Goal: Information Seeking & Learning: Understand process/instructions

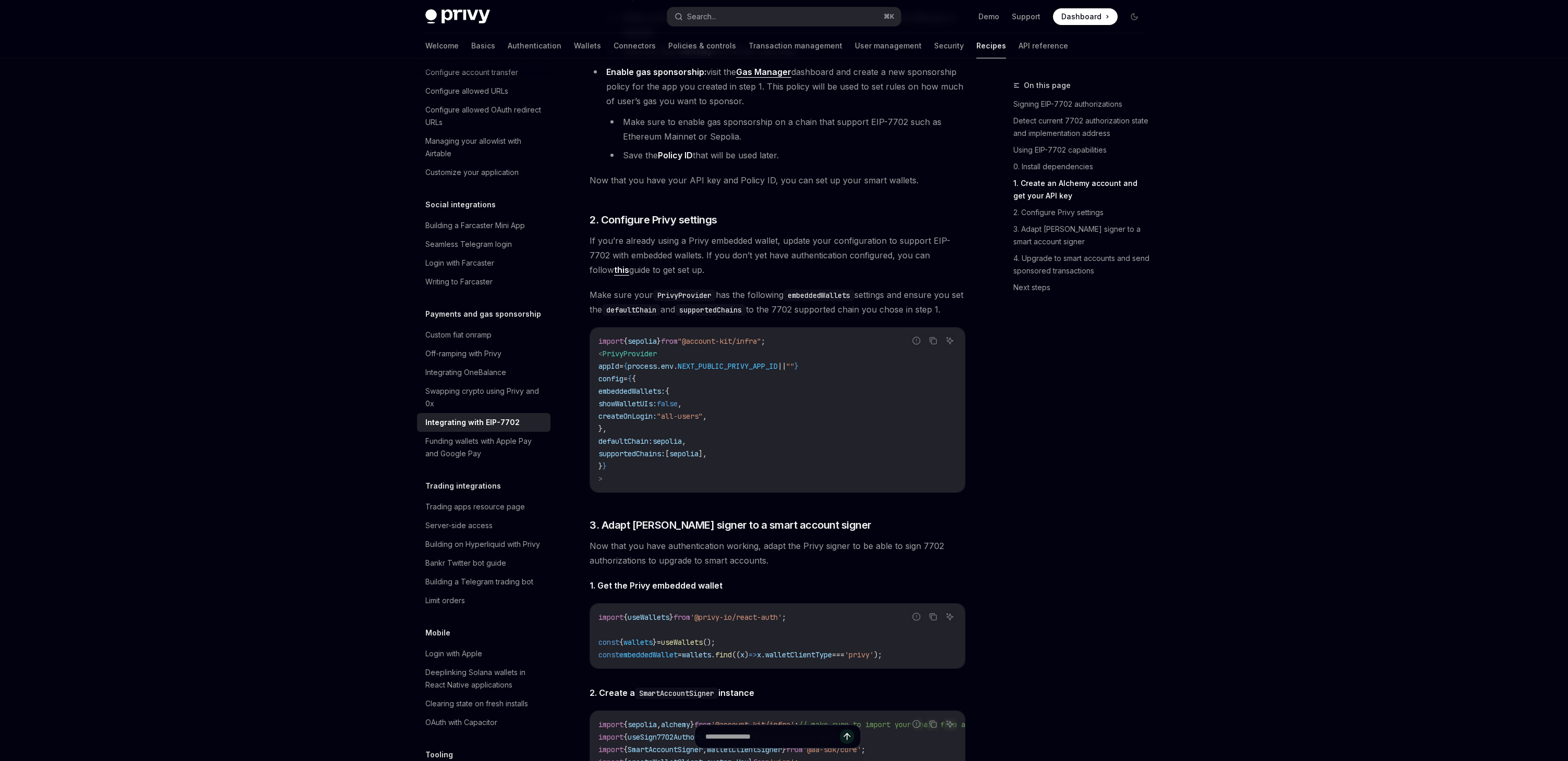
scroll to position [1114, 0]
click at [629, 263] on link "this" at bounding box center [621, 268] width 15 height 11
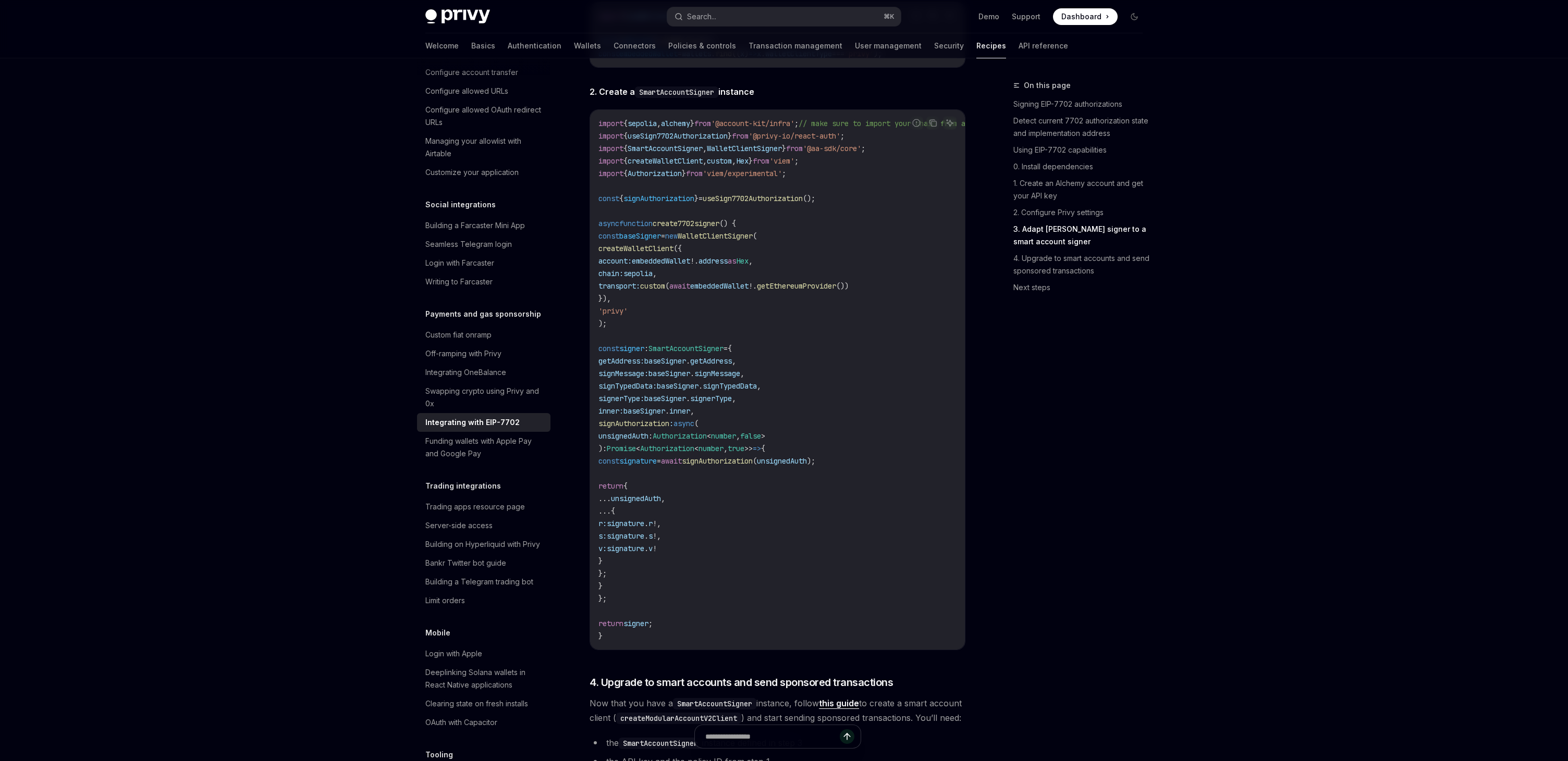
scroll to position [1712, 0]
click at [749, 292] on span "embeddedWallet" at bounding box center [719, 287] width 58 height 9
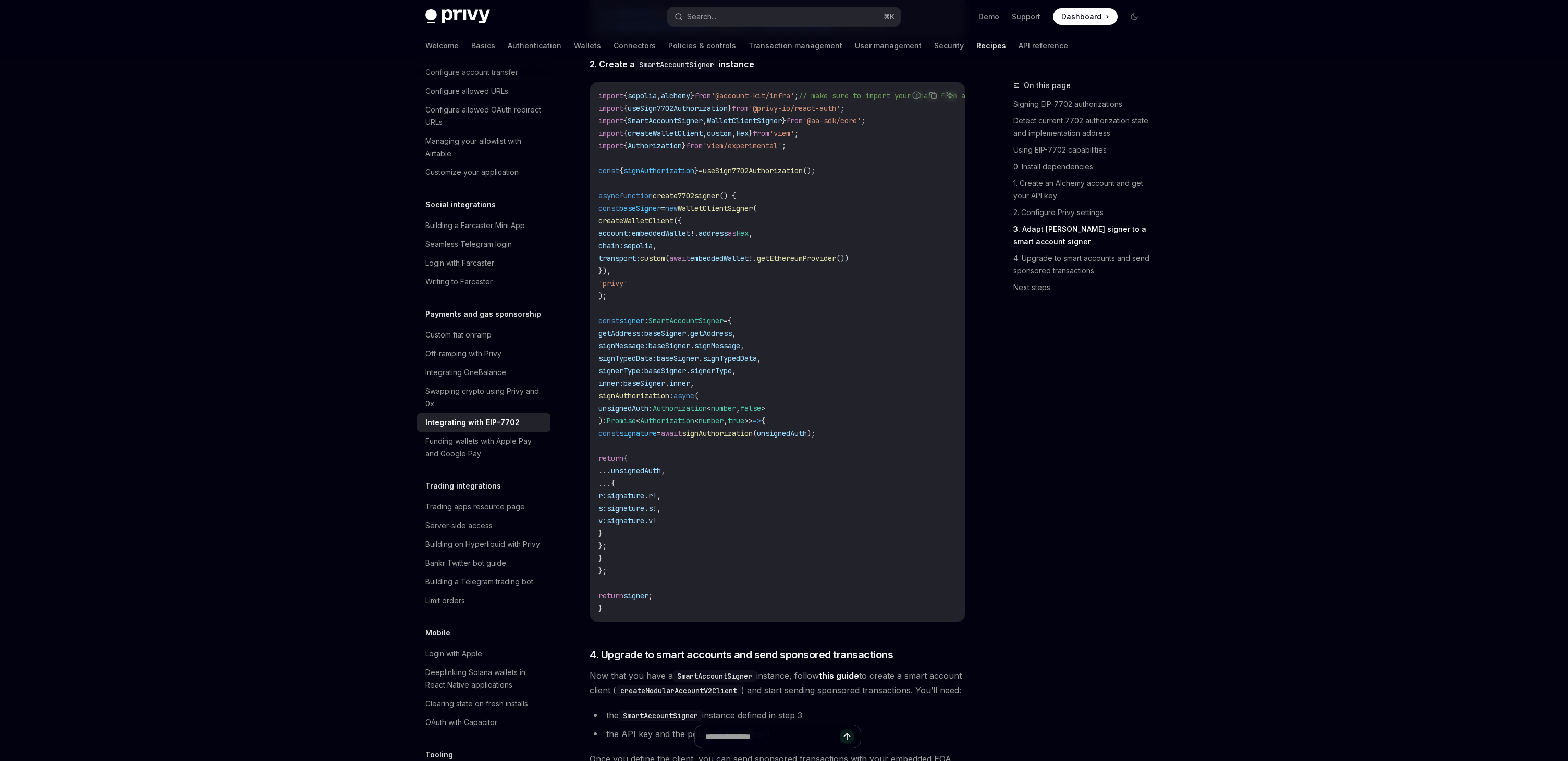
scroll to position [1734, 0]
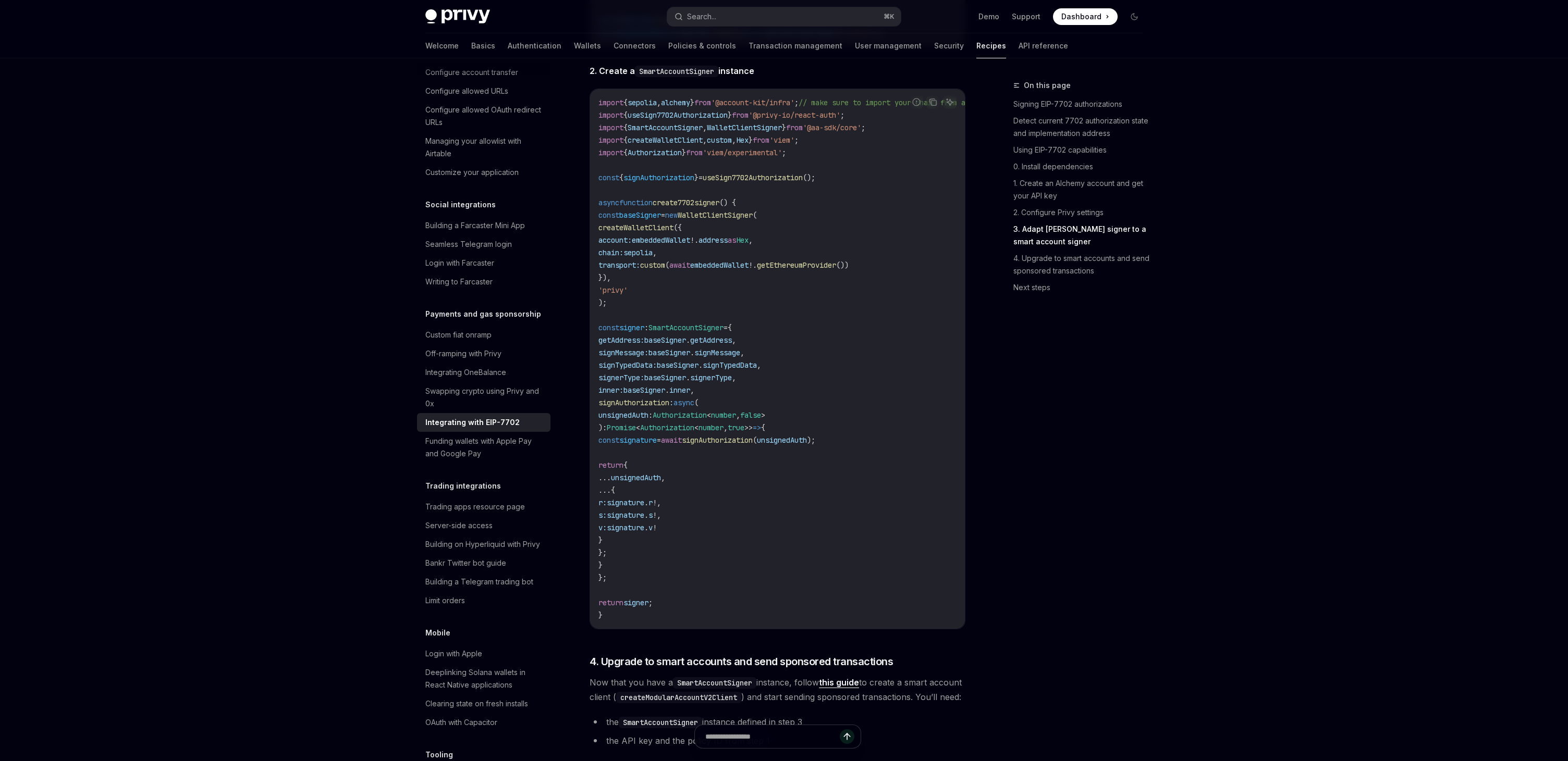
click at [685, 107] on span "alchemy" at bounding box center [676, 102] width 29 height 9
copy span "alchemy"
click at [640, 120] on span "useSign7702Authorization" at bounding box center [677, 115] width 100 height 9
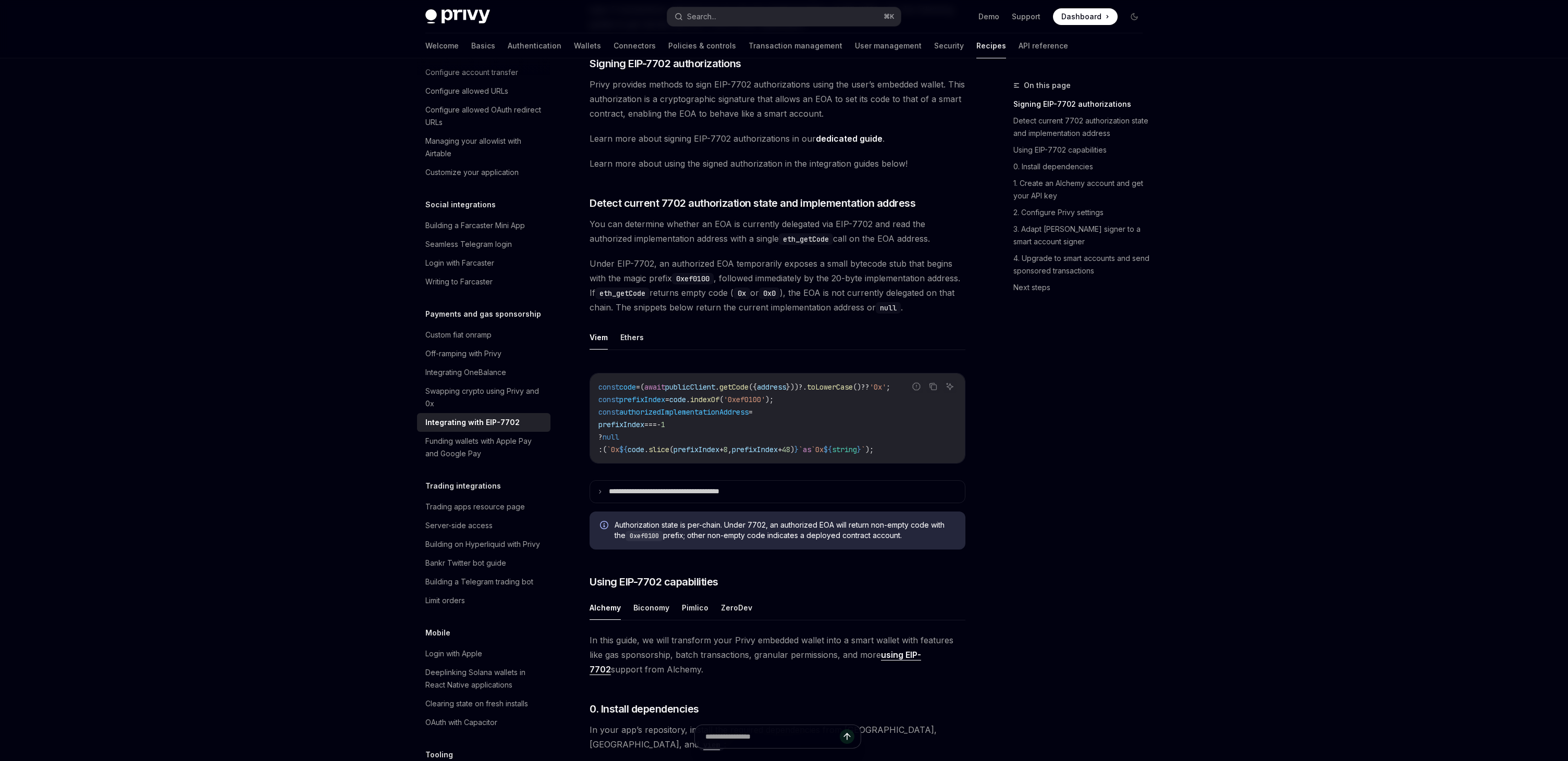
scroll to position [215, 0]
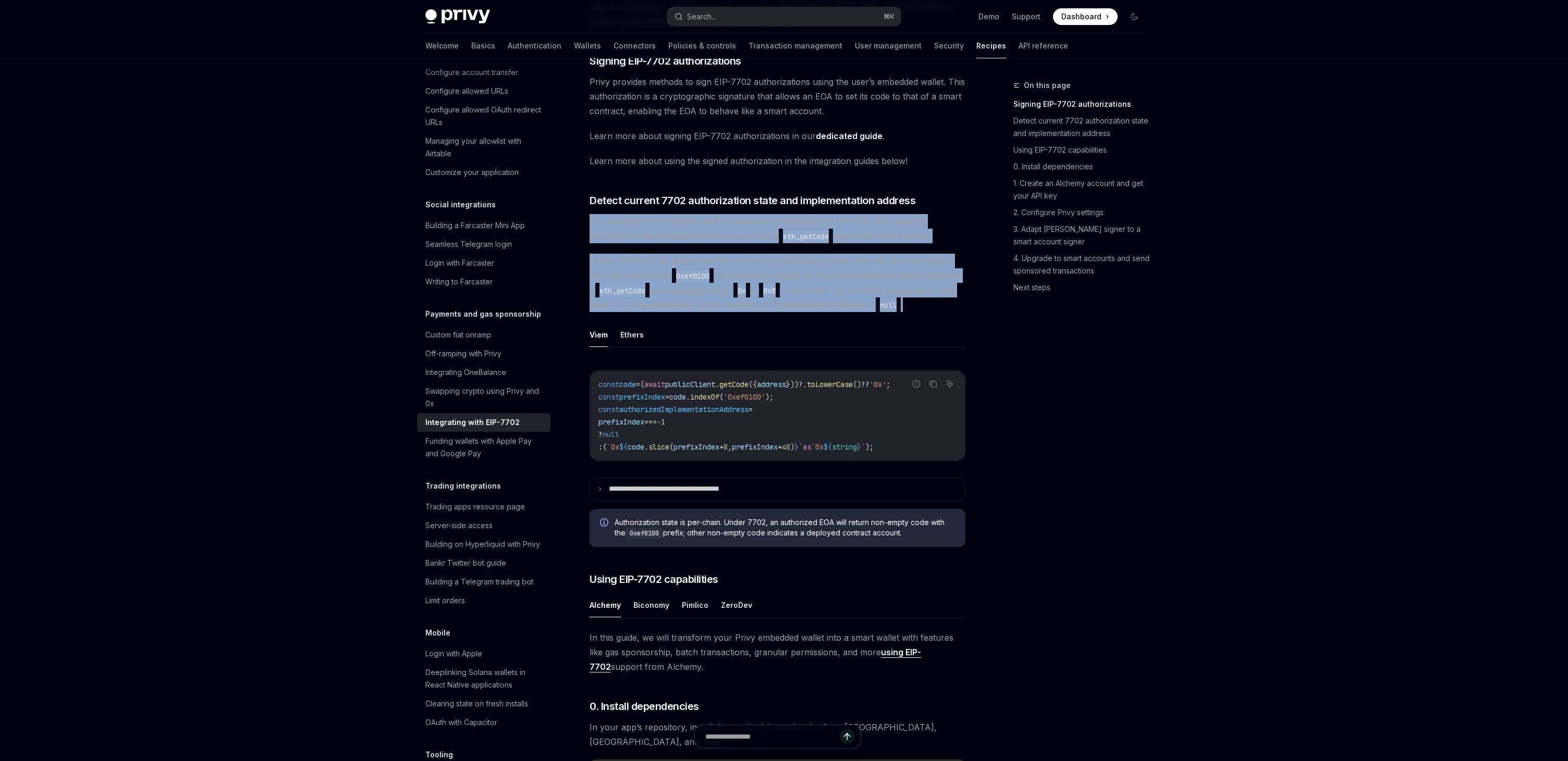
drag, startPoint x: 640, startPoint y: 322, endPoint x: 587, endPoint y: 220, distance: 114.9
copy div "You can determine whether an EOA is currently delegated via EIP-7702 and read t…"
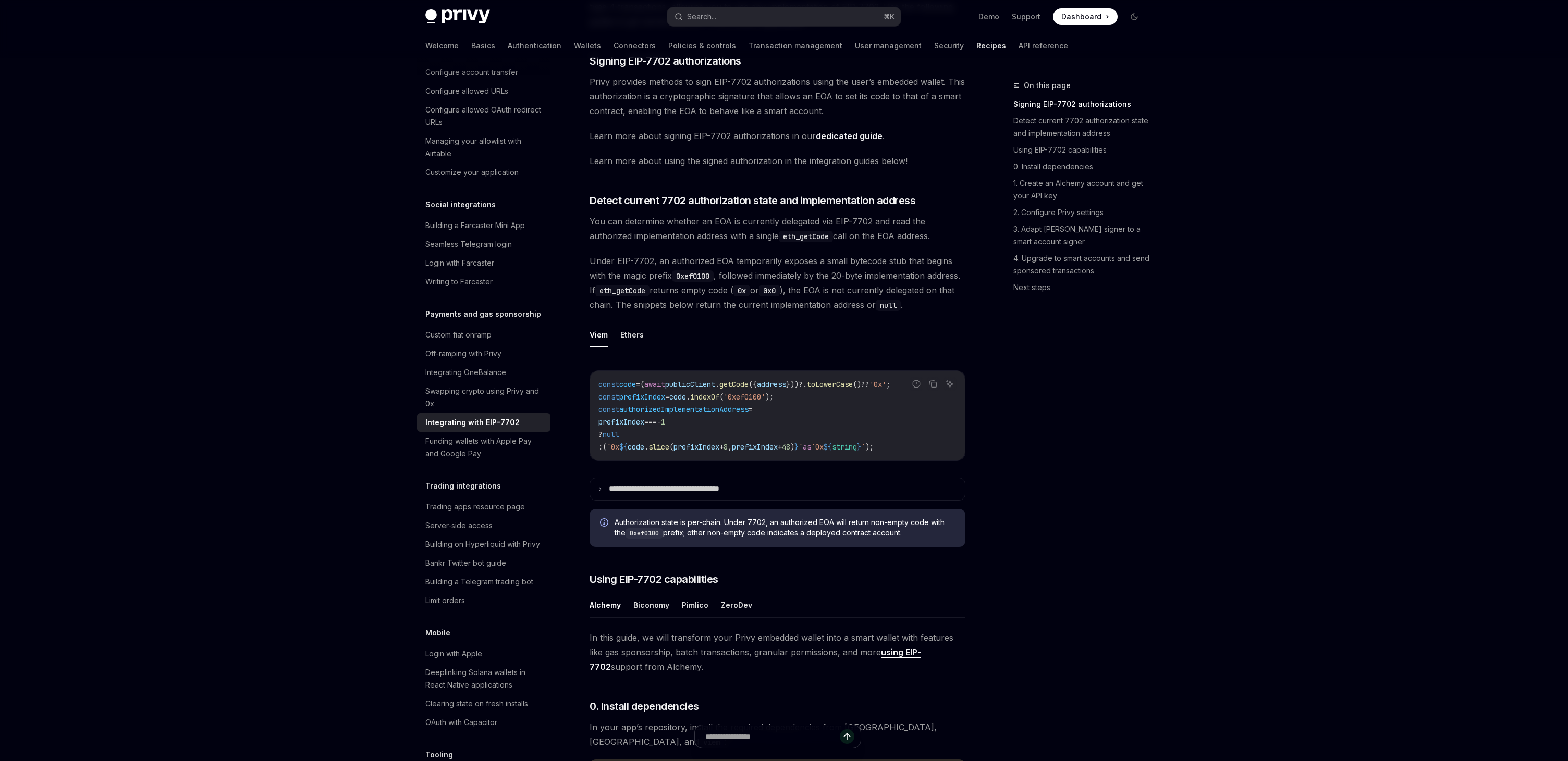
click at [1076, 312] on div "On this page Signing EIP-7702 authorizations Detect current 7702 authorization …" at bounding box center [1072, 420] width 158 height 682
click at [601, 492] on icon at bounding box center [600, 489] width 5 height 5
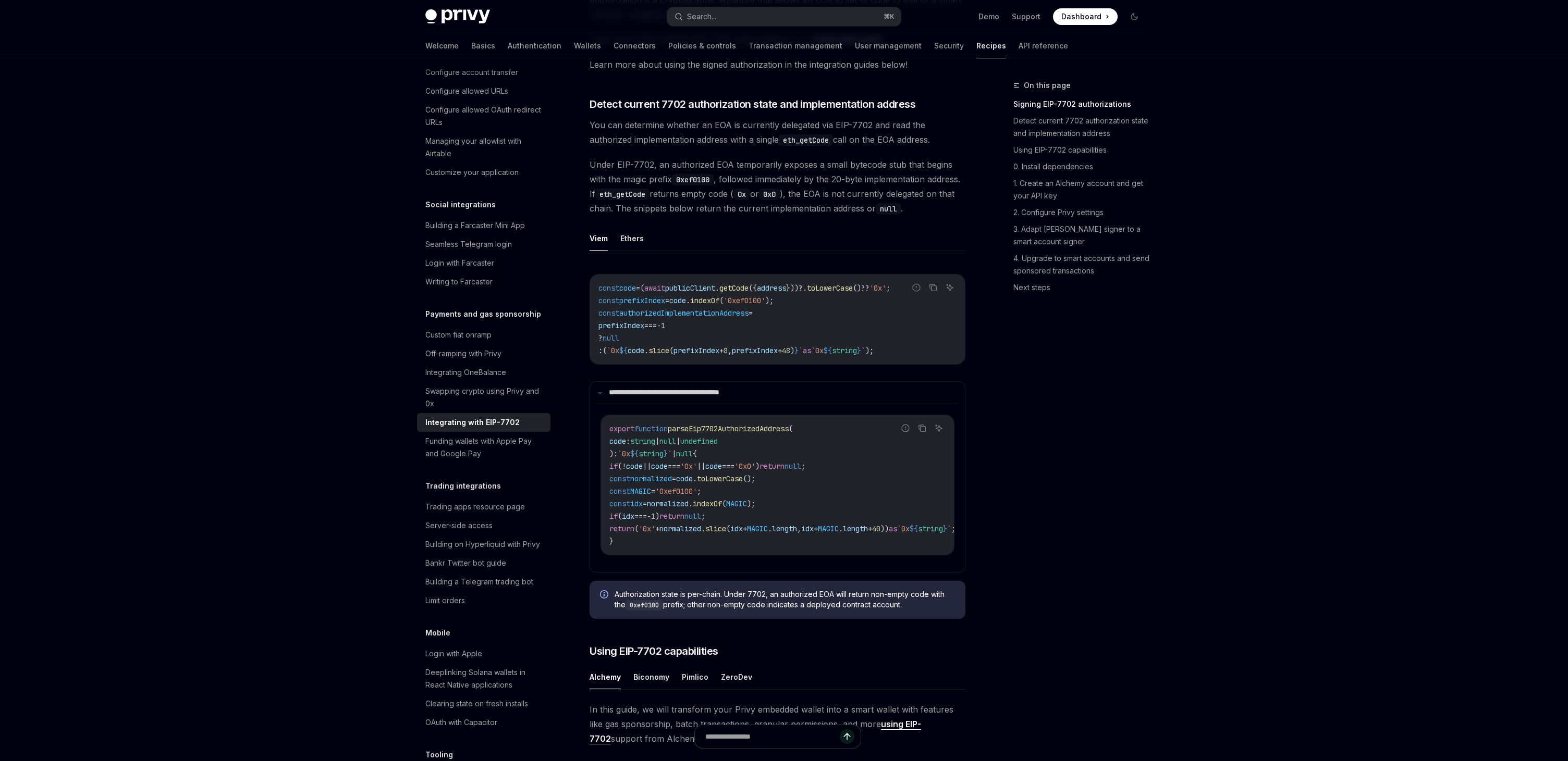
scroll to position [314, 0]
click at [626, 248] on button "Ethers" at bounding box center [632, 235] width 24 height 24
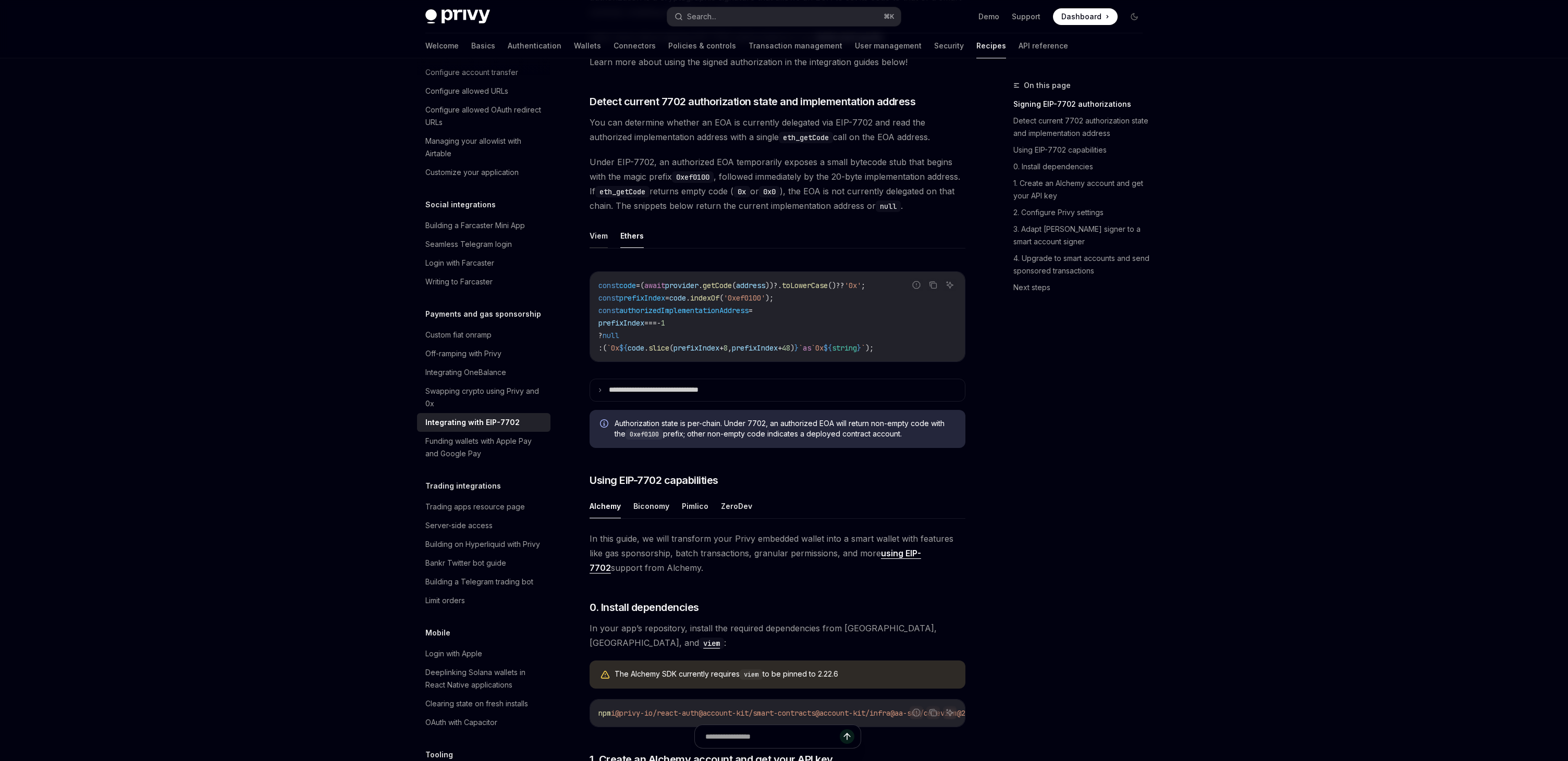
click at [597, 248] on button "Viem" at bounding box center [599, 235] width 18 height 24
click at [634, 248] on button "Ethers" at bounding box center [632, 235] width 24 height 24
drag, startPoint x: 686, startPoint y: 299, endPoint x: 795, endPoint y: 293, distance: 109.2
click at [795, 293] on div "const code = ( await provider . getCode ( address ))?. toLowerCase () ?? '0x' ;…" at bounding box center [777, 316] width 375 height 89
click at [782, 290] on span "))?." at bounding box center [773, 285] width 16 height 9
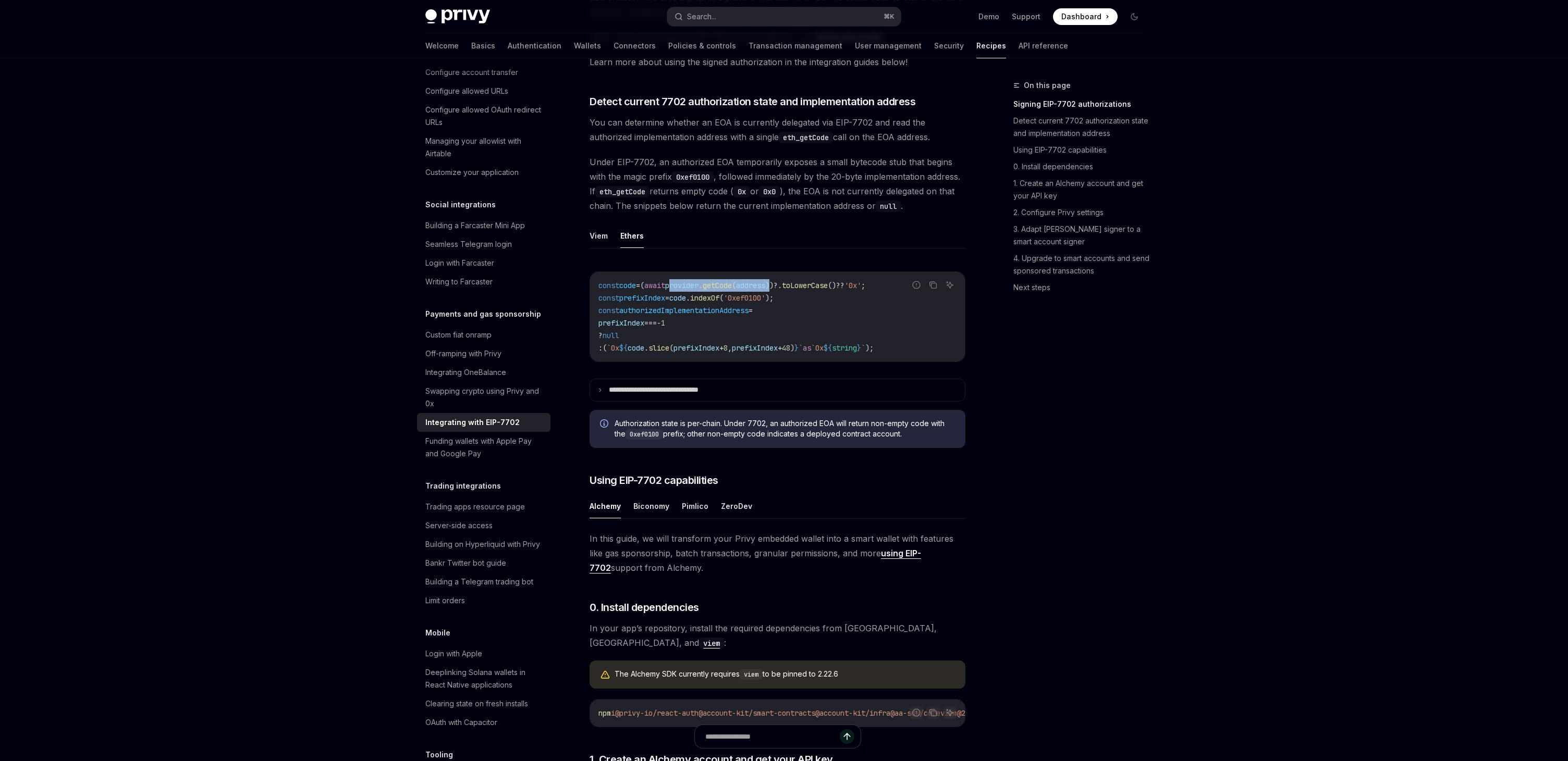
click at [685, 290] on span "provider" at bounding box center [682, 285] width 33 height 9
copy span "provider . getCode ( address )"
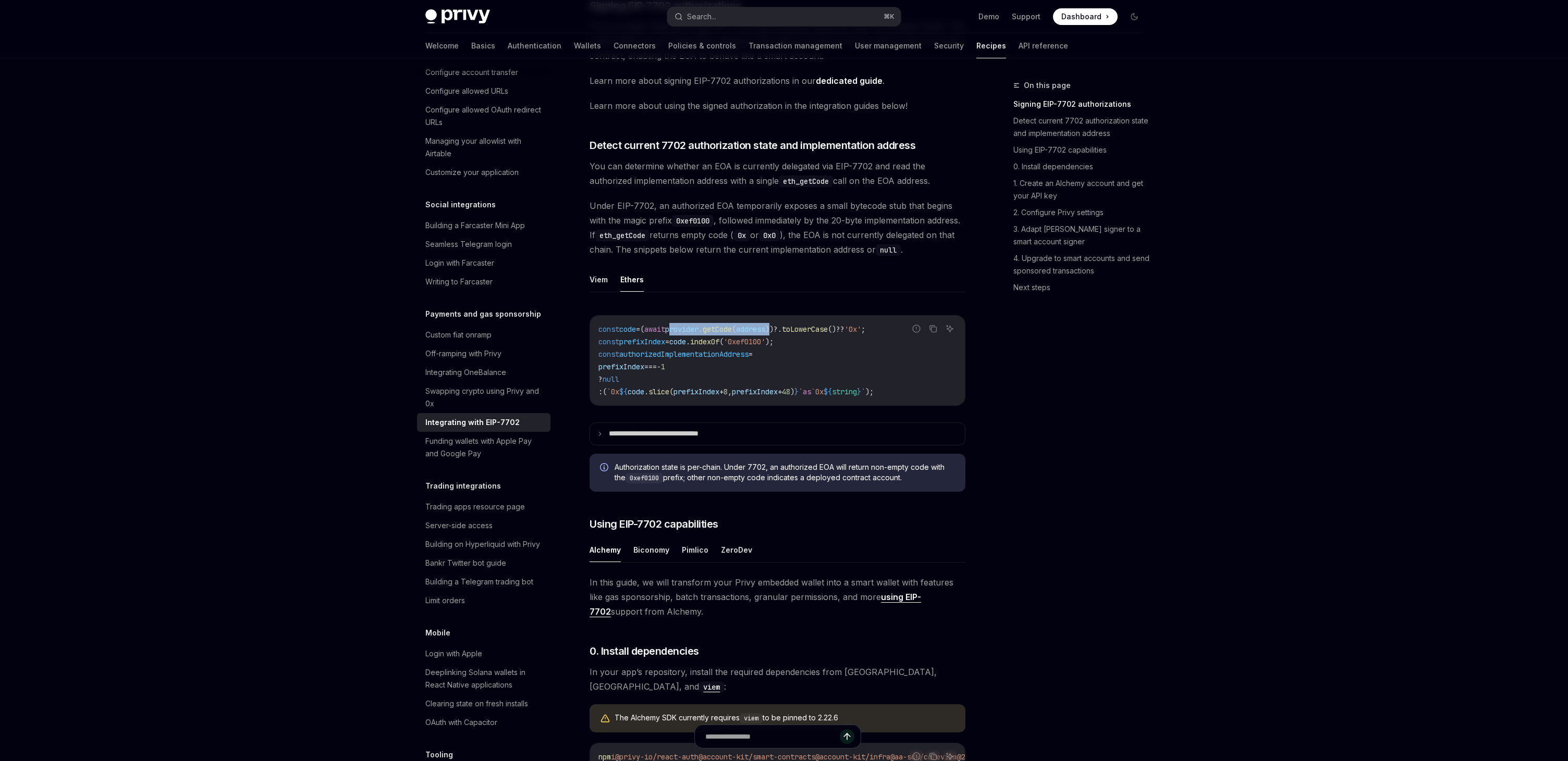
scroll to position [268, 0]
click at [685, 210] on span "Under EIP-7702, an authorized EOA temporarily exposes a small bytecode stub tha…" at bounding box center [777, 231] width 376 height 58
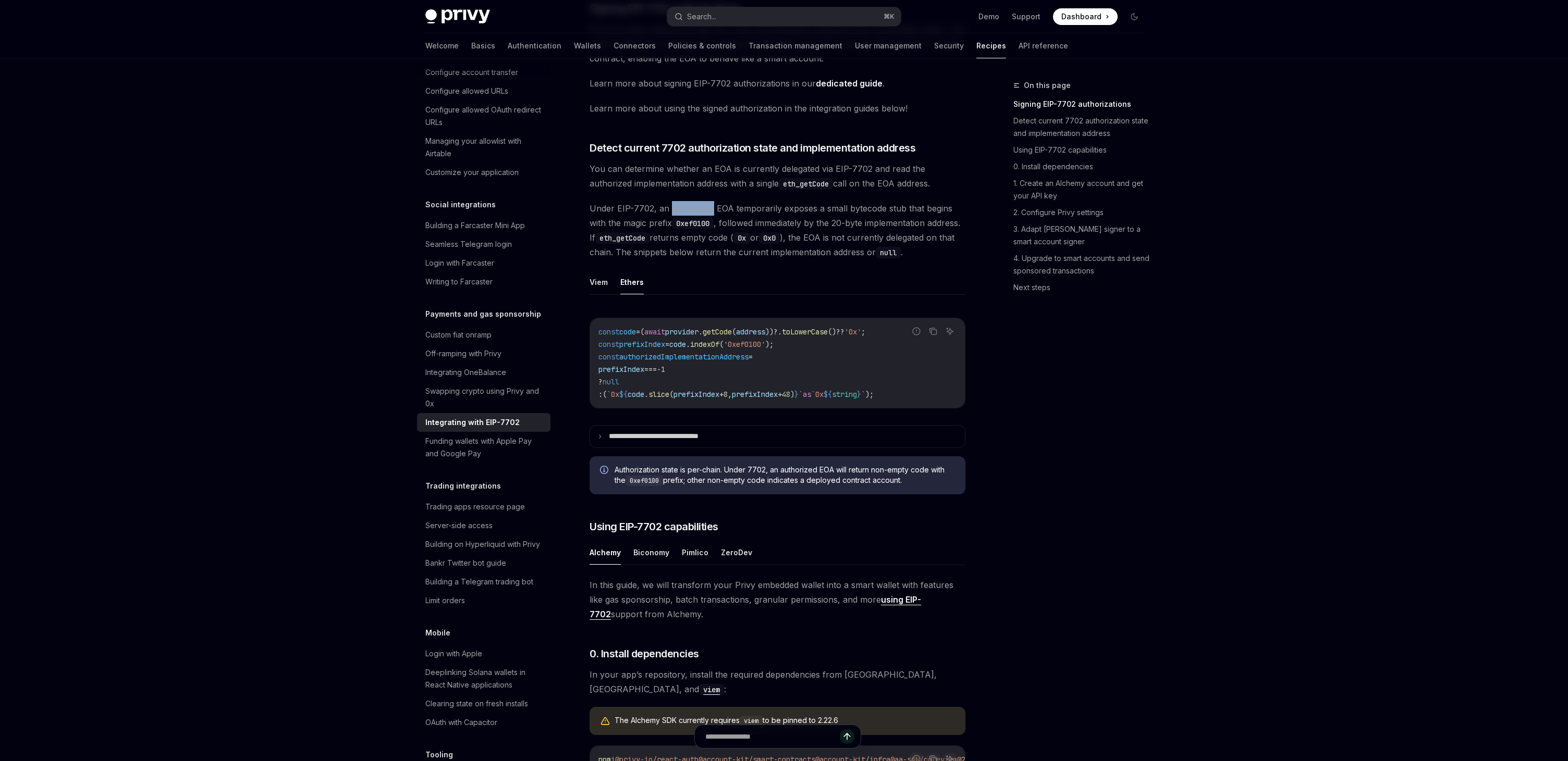
click at [685, 210] on span "Under EIP-7702, an authorized EOA temporarily exposes a small bytecode stub tha…" at bounding box center [777, 231] width 376 height 58
copy span "authorized"
click at [723, 251] on span "Under EIP-7702, an authorized EOA temporarily exposes a small bytecode stub tha…" at bounding box center [777, 231] width 376 height 58
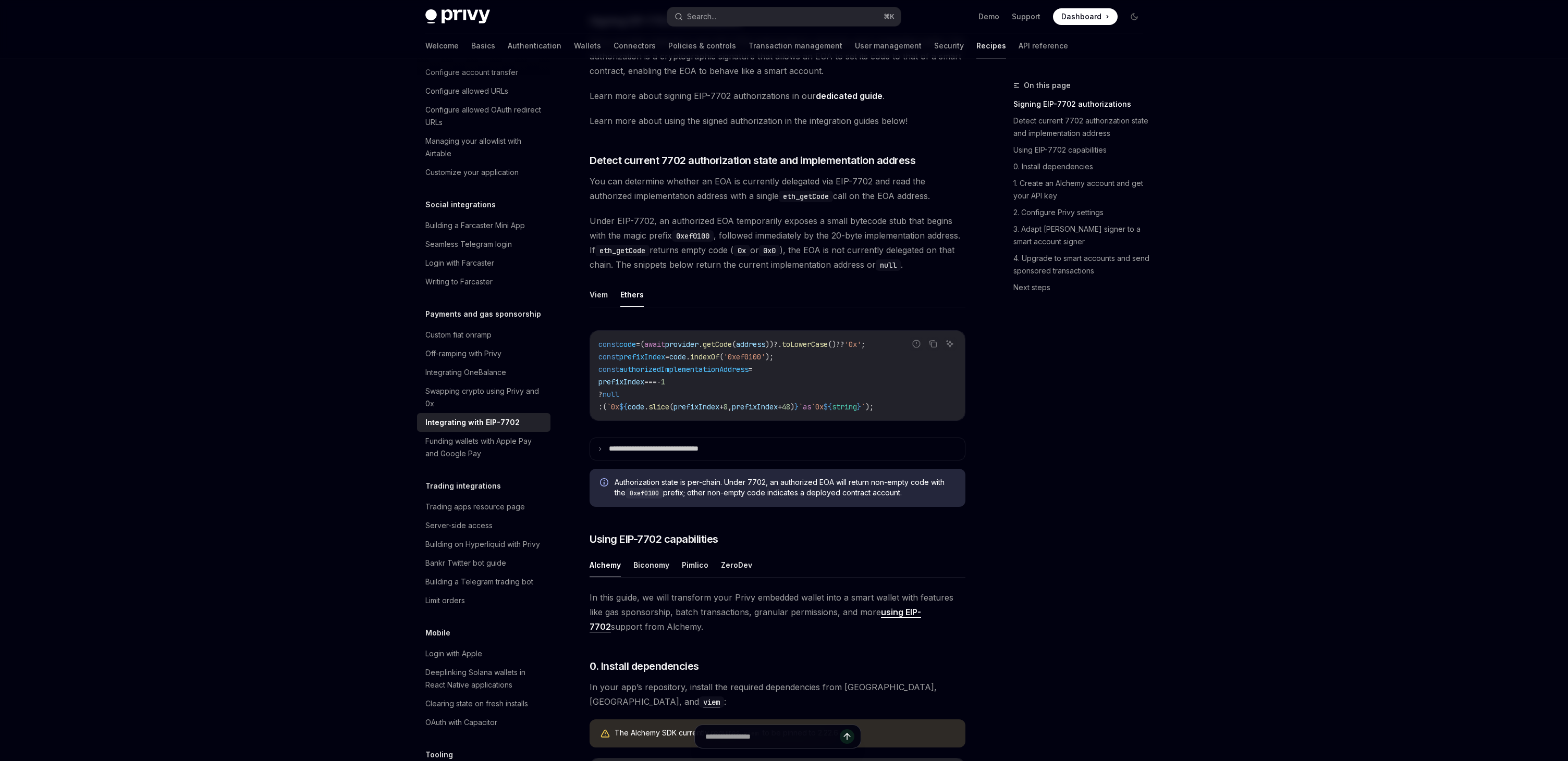
scroll to position [263, 0]
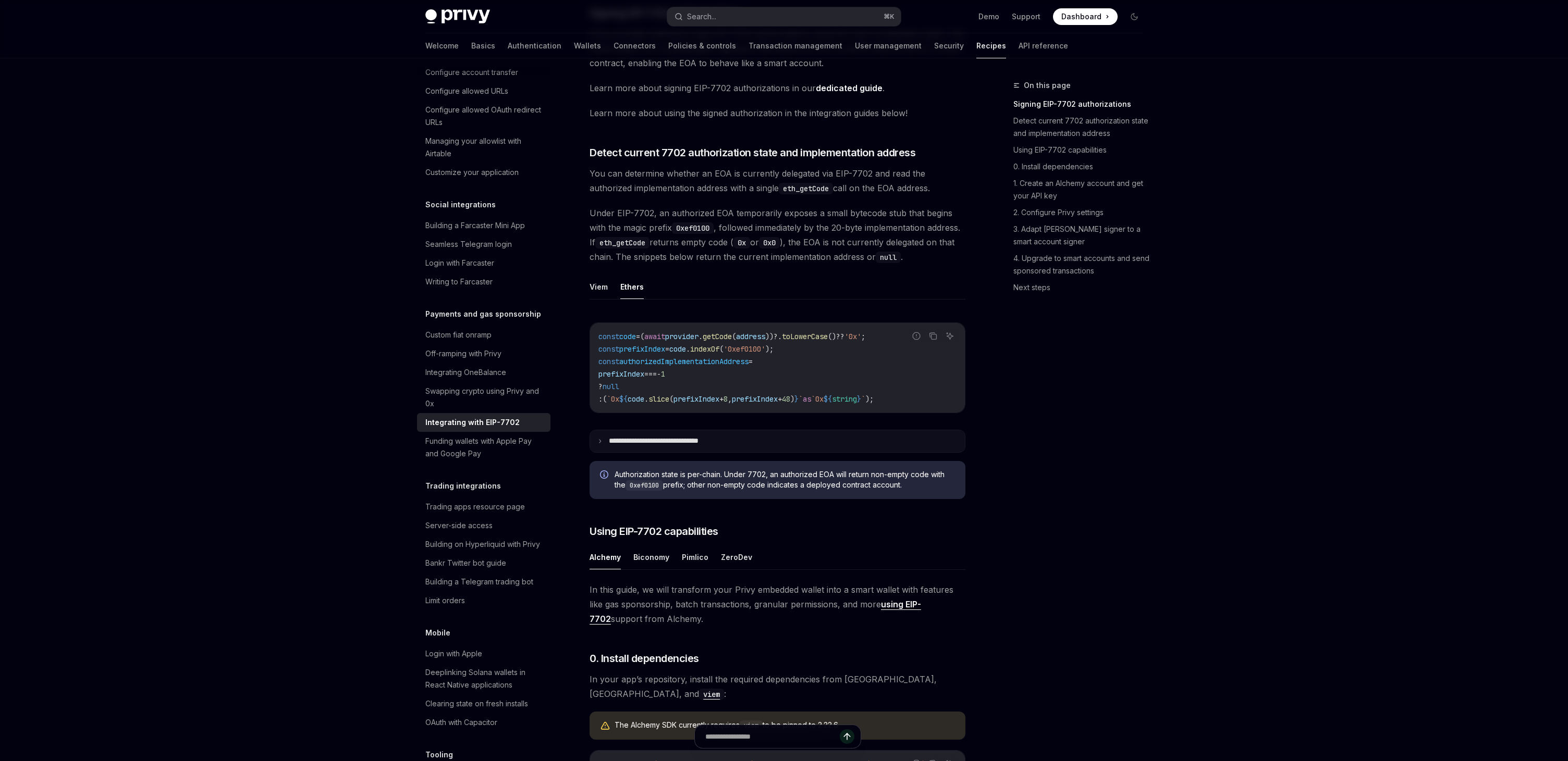
click at [660, 446] on p "**********" at bounding box center [667, 441] width 117 height 9
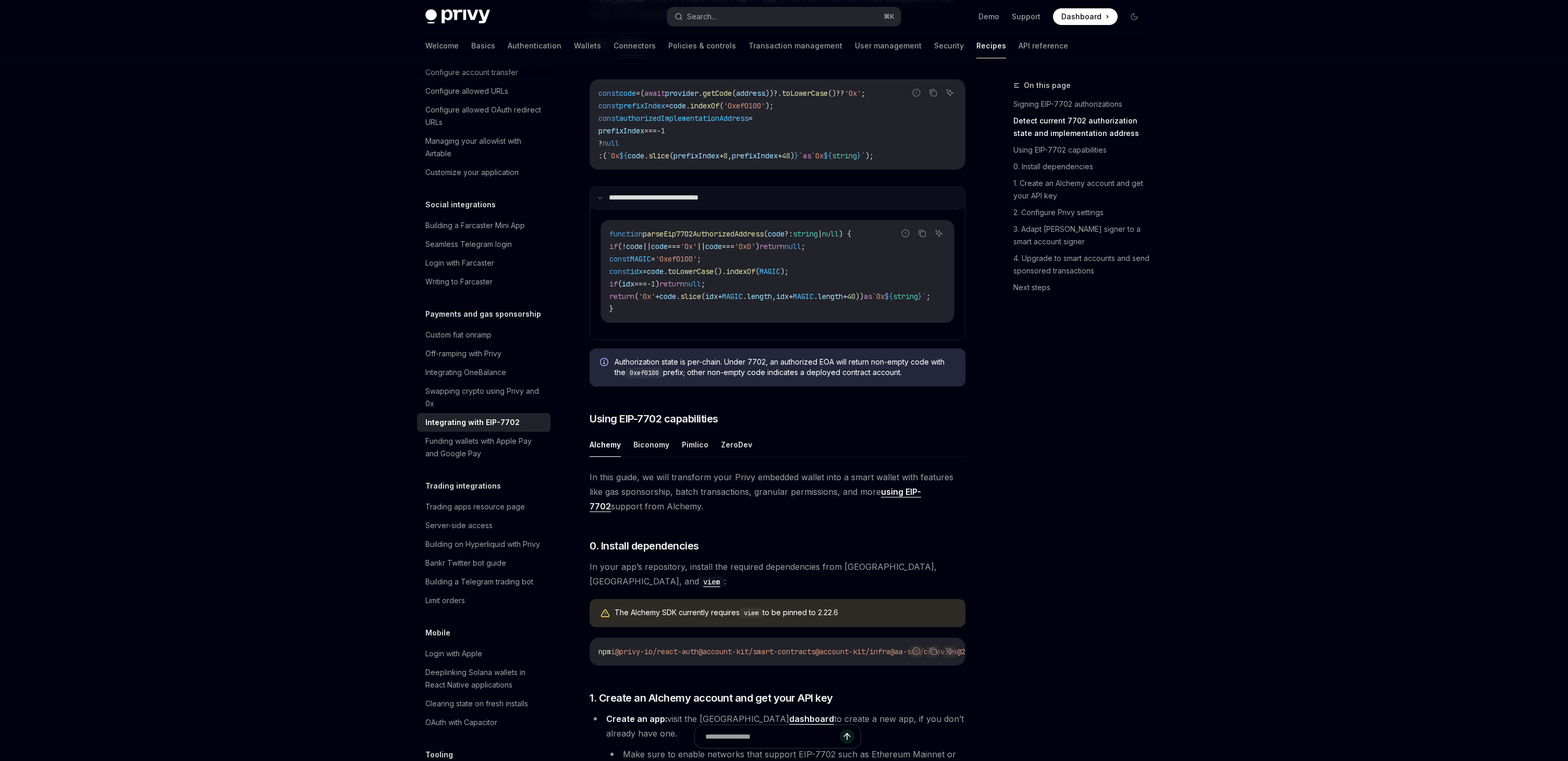
scroll to position [509, 0]
click at [768, 376] on span "Authorization state is per-chain. Under 7702, an authorized EOA will return non…" at bounding box center [785, 365] width 340 height 21
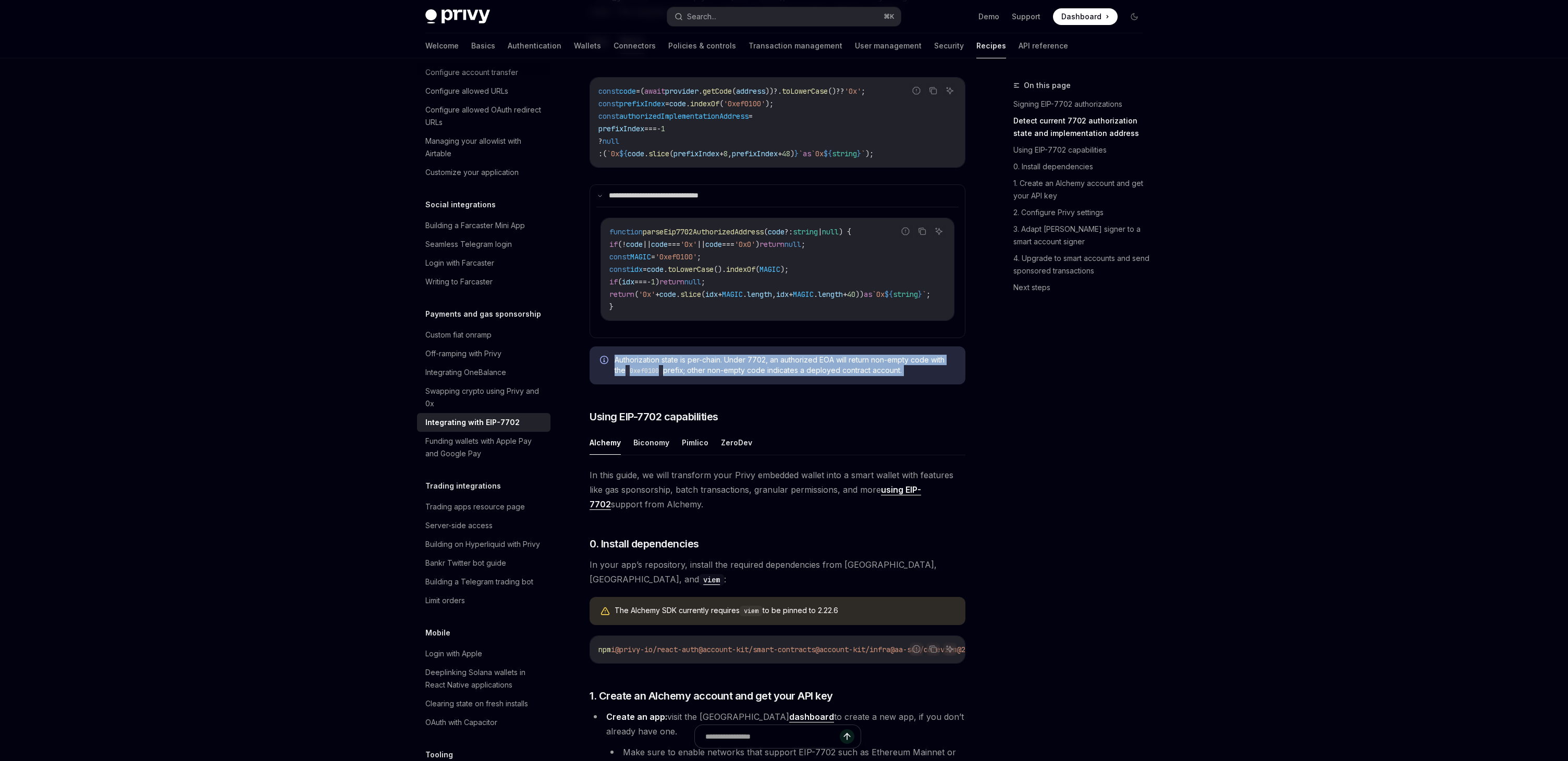
click at [768, 376] on span "Authorization state is per-chain. Under 7702, an authorized EOA will return non…" at bounding box center [785, 365] width 340 height 21
copy div "Authorization state is per-chain. Under 7702, an authorized EOA will return non…"
click at [834, 424] on h3 "​ Using EIP-7702 capabilities" at bounding box center [777, 417] width 376 height 15
click at [1129, 379] on div "On this page Signing EIP-7702 authorizations Detect current 7702 authorization …" at bounding box center [1072, 420] width 158 height 682
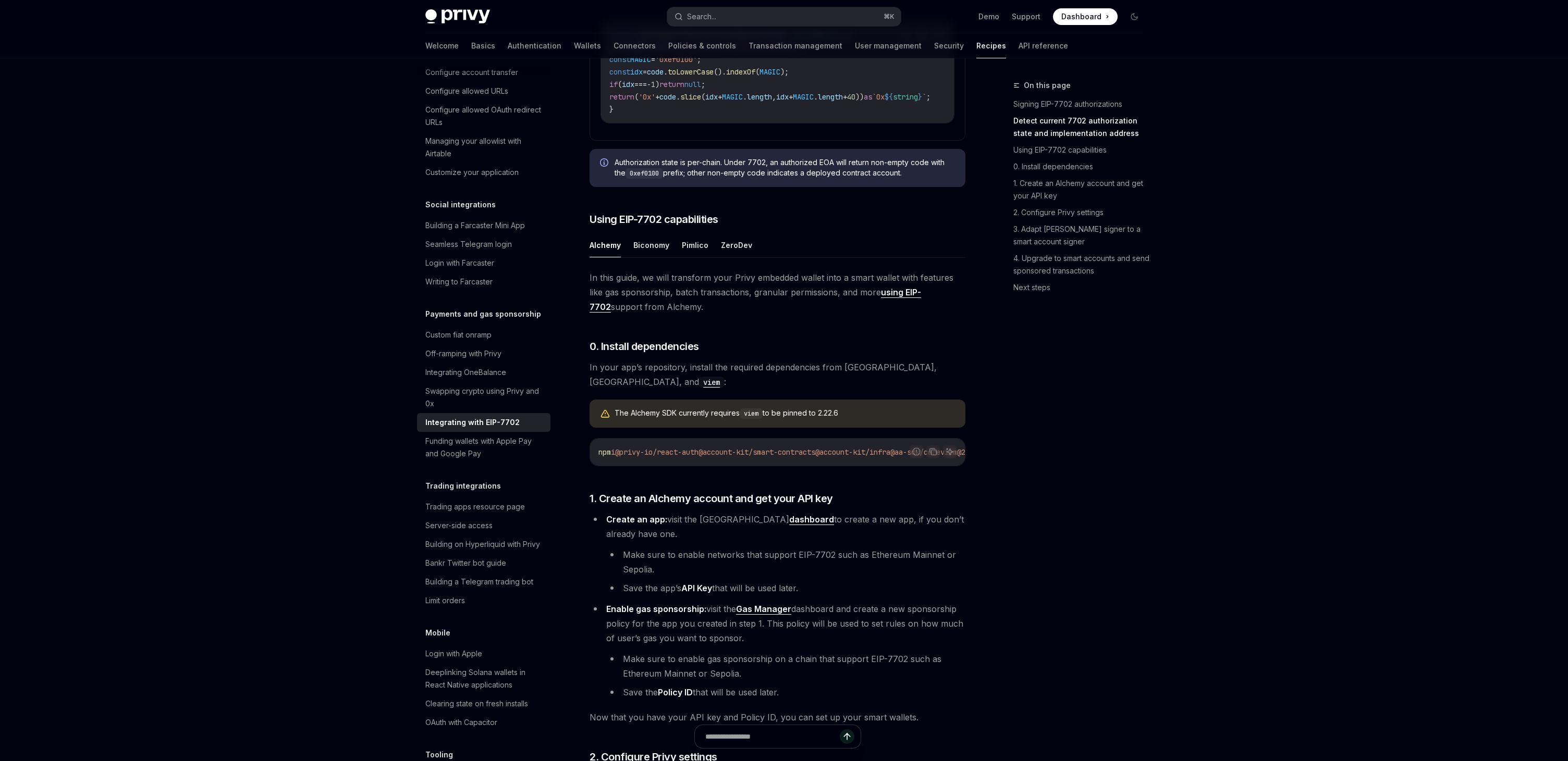
scroll to position [759, 0]
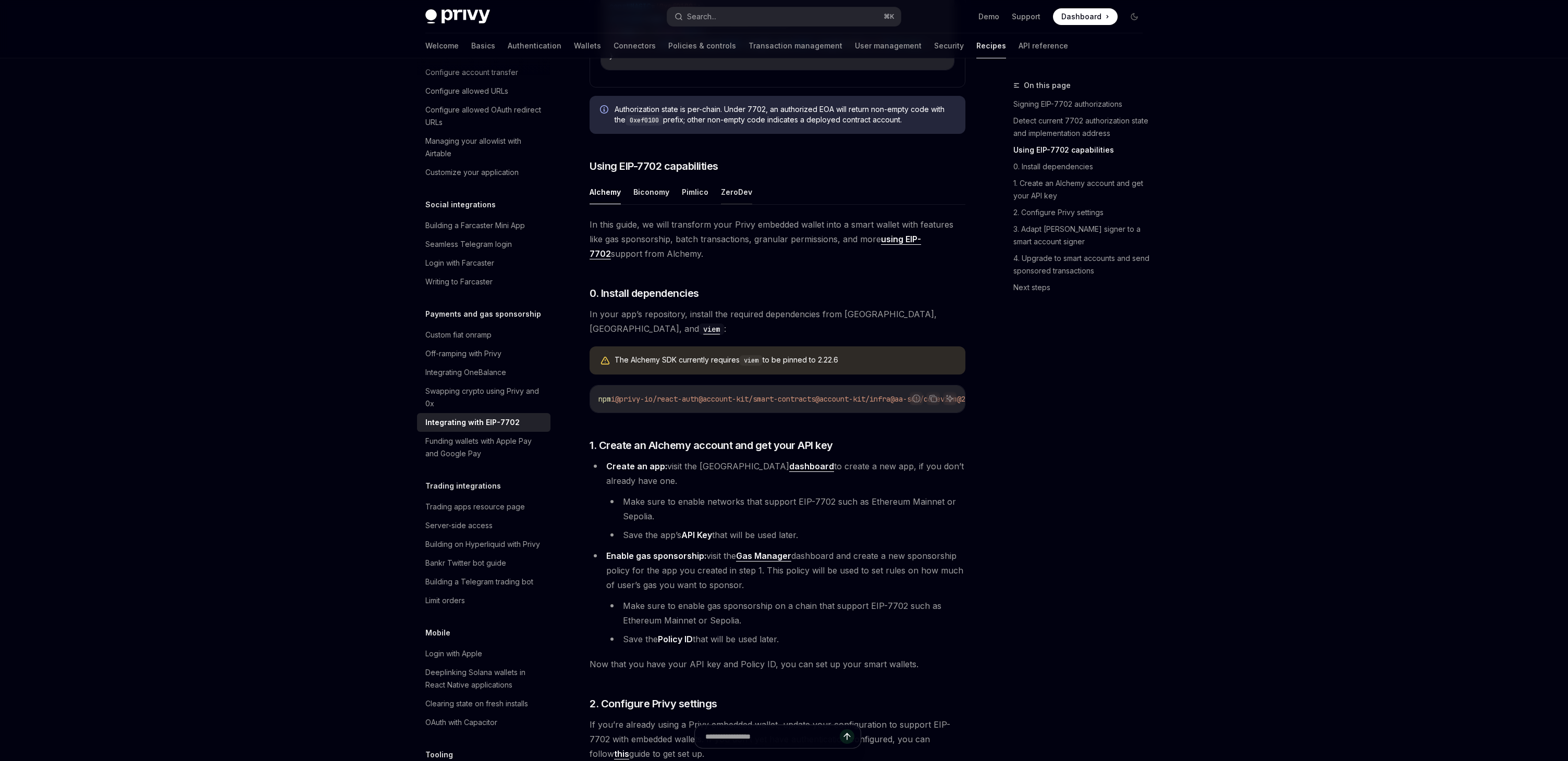
click at [735, 204] on button "ZeroDev" at bounding box center [736, 192] width 31 height 24
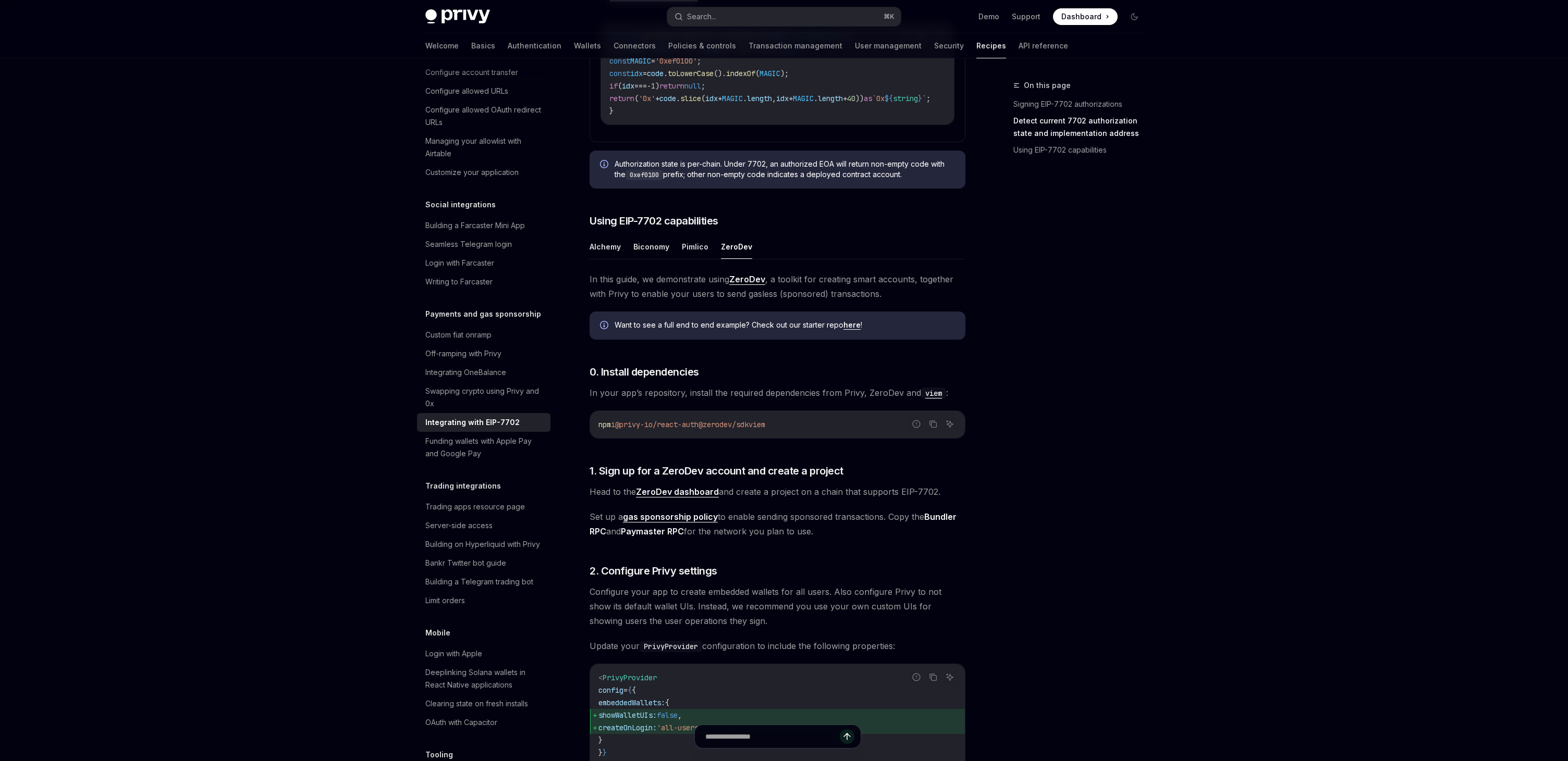
scroll to position [703, 0]
click at [648, 260] on button "Biconomy" at bounding box center [651, 248] width 36 height 24
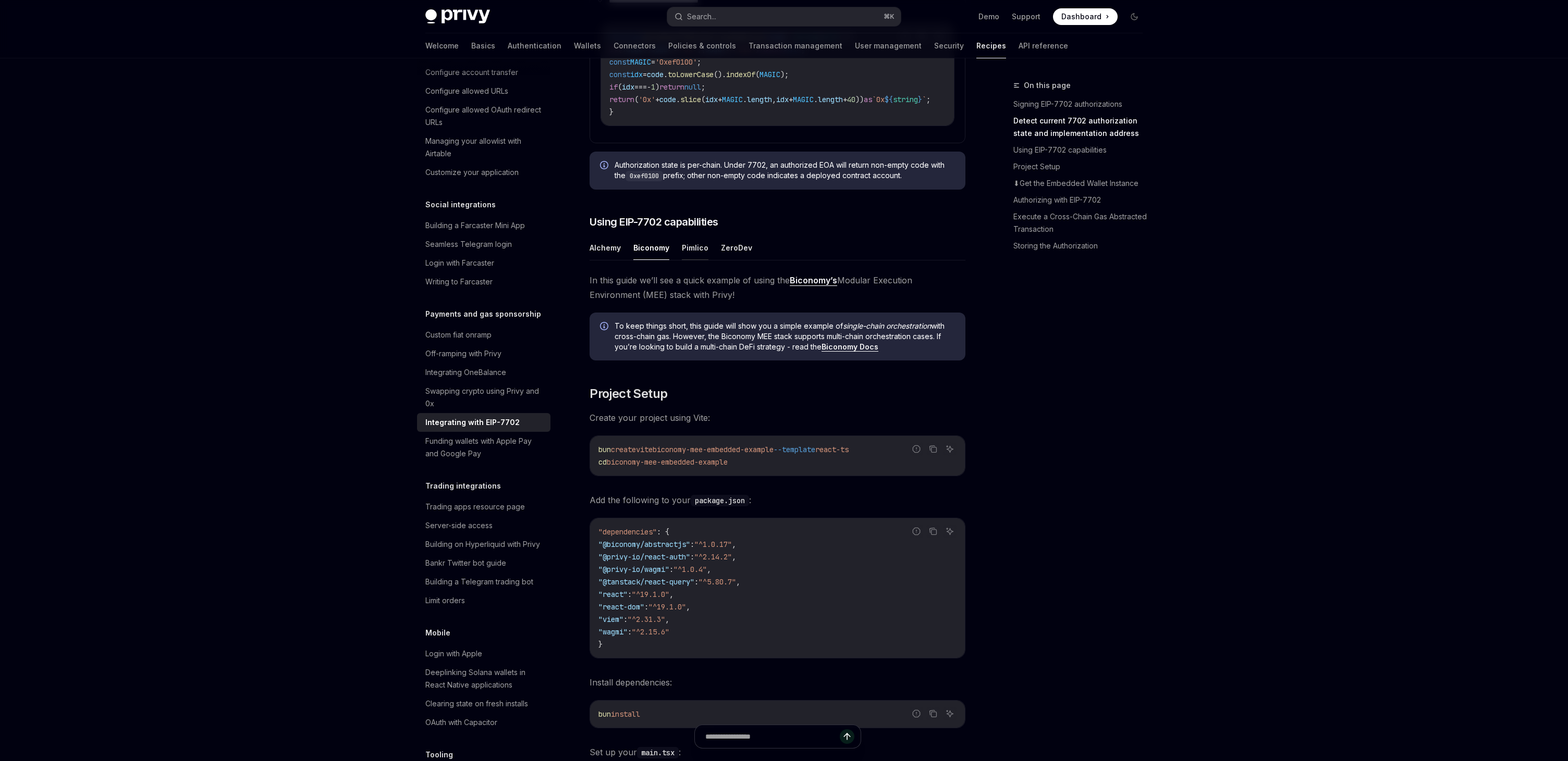
click at [695, 260] on button "Pimlico" at bounding box center [695, 248] width 27 height 24
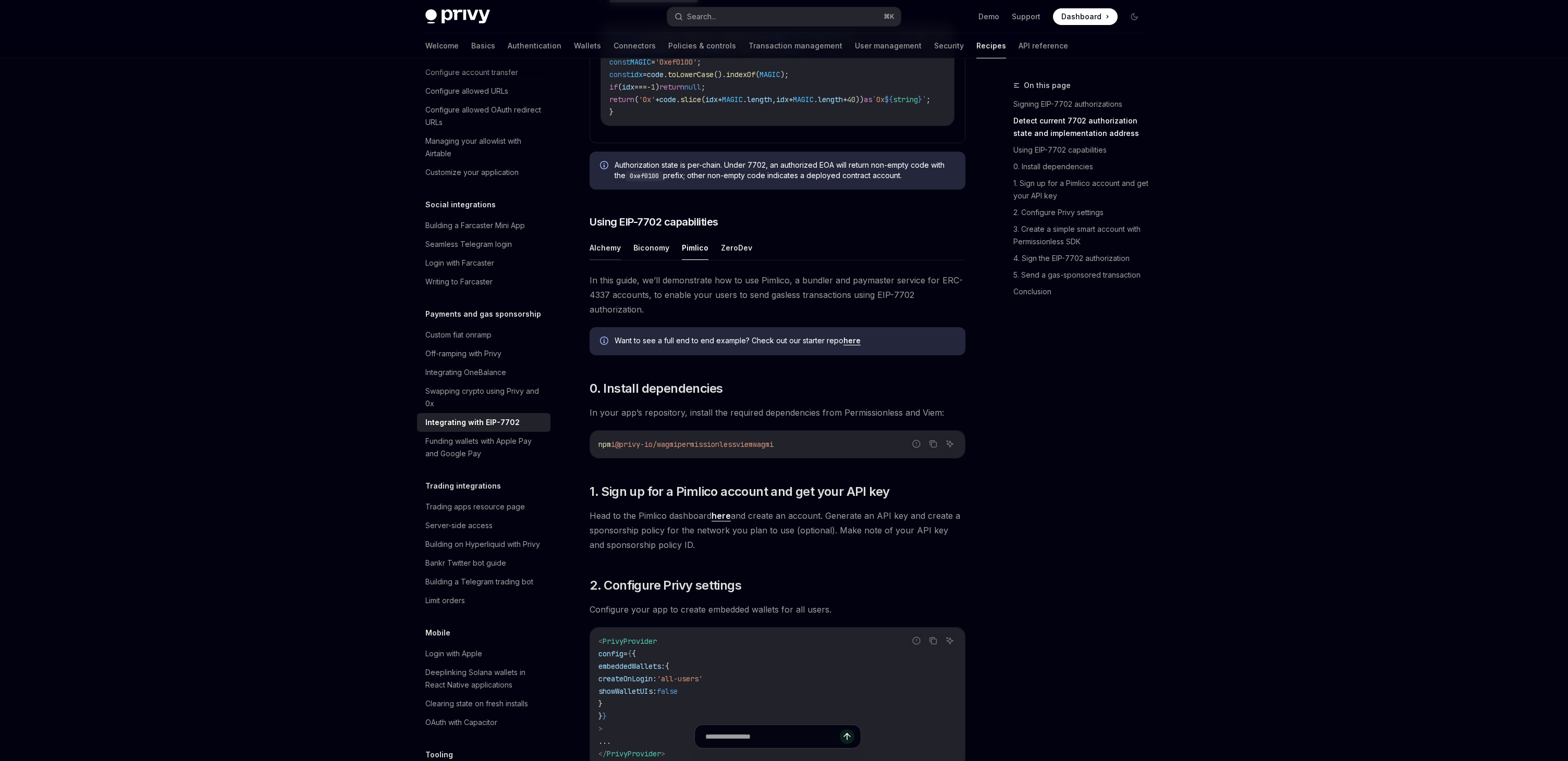
click at [608, 260] on button "Alchemy" at bounding box center [605, 248] width 31 height 24
type textarea "*"
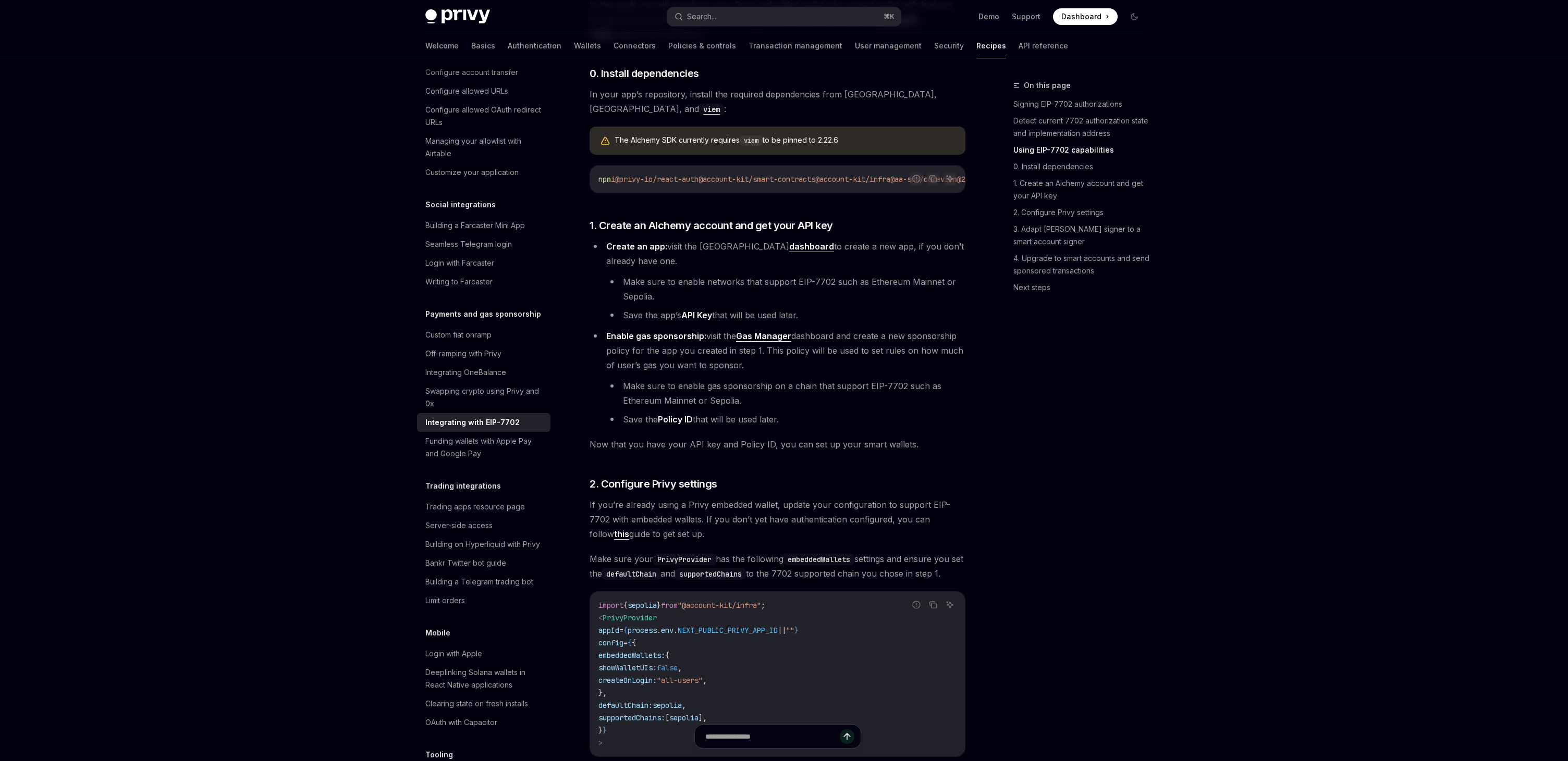
scroll to position [981, 0]
click at [740, 450] on span "Now that you have your API key and Policy ID, you can set up your smart wallets." at bounding box center [777, 442] width 376 height 15
copy span "Policy"
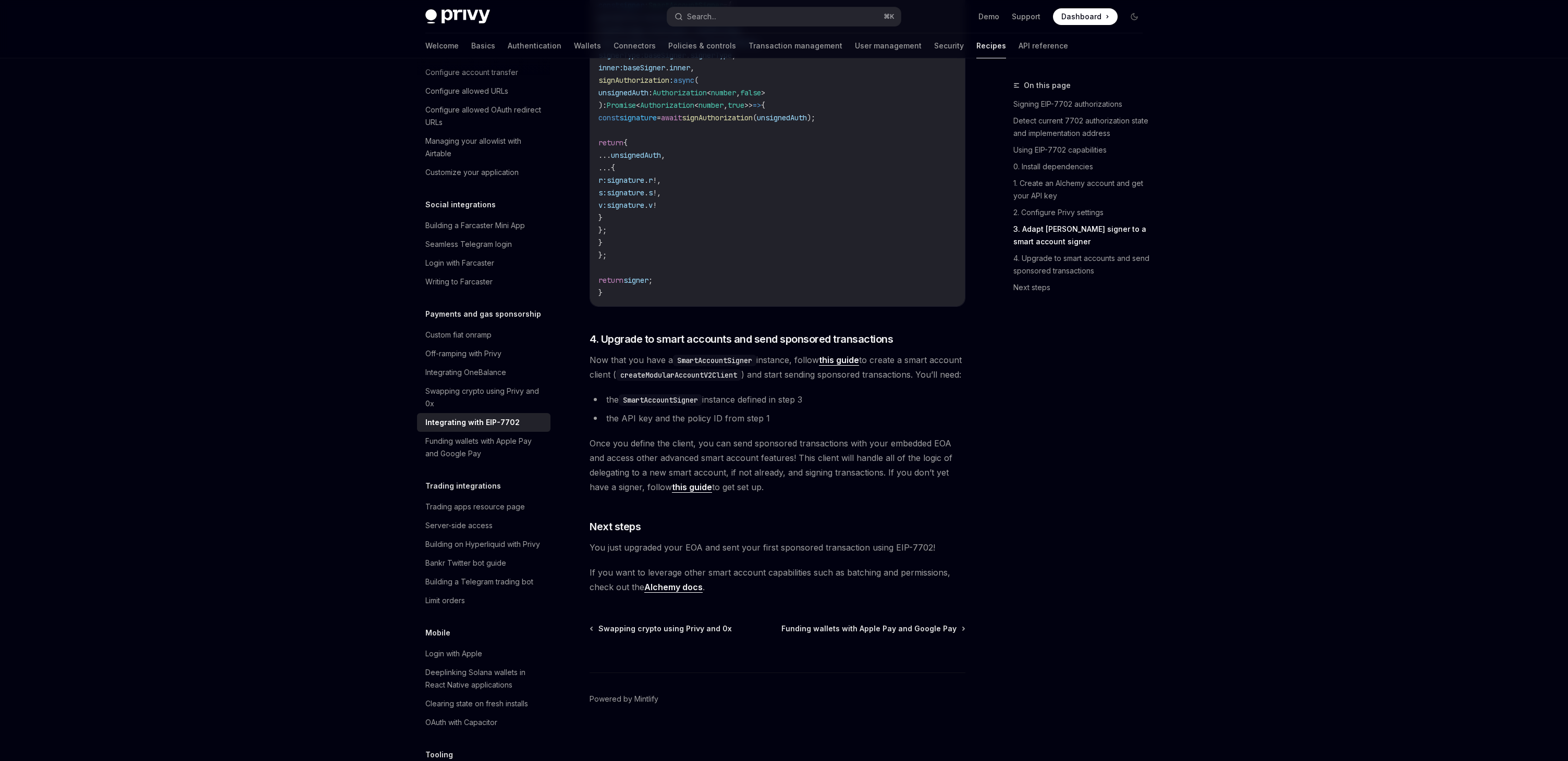
scroll to position [2234, 0]
click at [847, 353] on link "this guide" at bounding box center [839, 359] width 40 height 11
click at [1010, 358] on div "On this page Signing EIP-7702 authorizations Detect current 7702 authorization …" at bounding box center [1072, 420] width 158 height 682
click at [849, 353] on link "this guide" at bounding box center [839, 359] width 40 height 11
click at [853, 373] on span "Now that you have a SmartAccountSigner instance, follow this guide to create a …" at bounding box center [777, 366] width 376 height 29
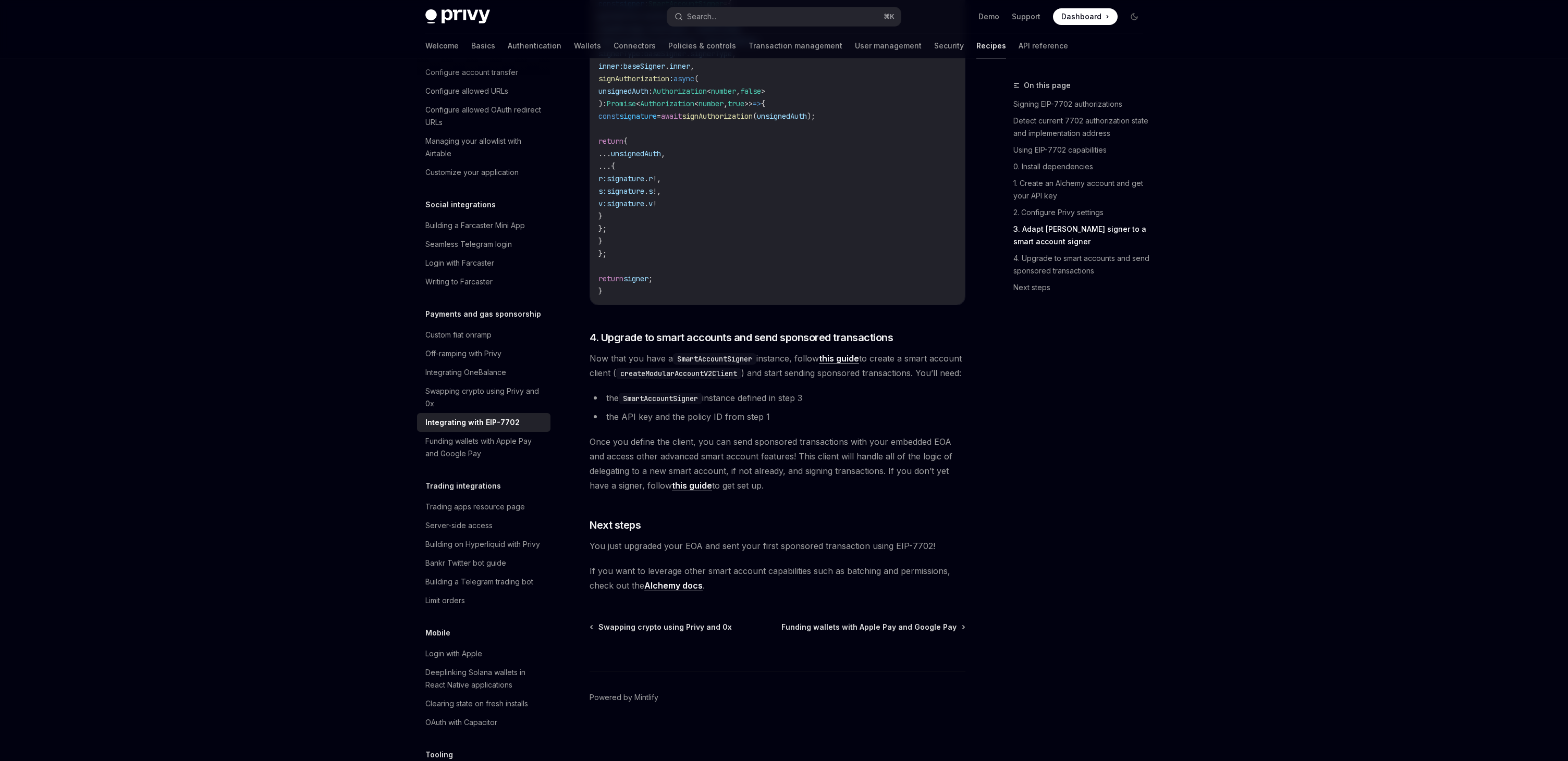
click at [726, 368] on code "createModularAccountV2Client" at bounding box center [679, 374] width 125 height 12
click at [698, 484] on link "this guide" at bounding box center [692, 486] width 40 height 11
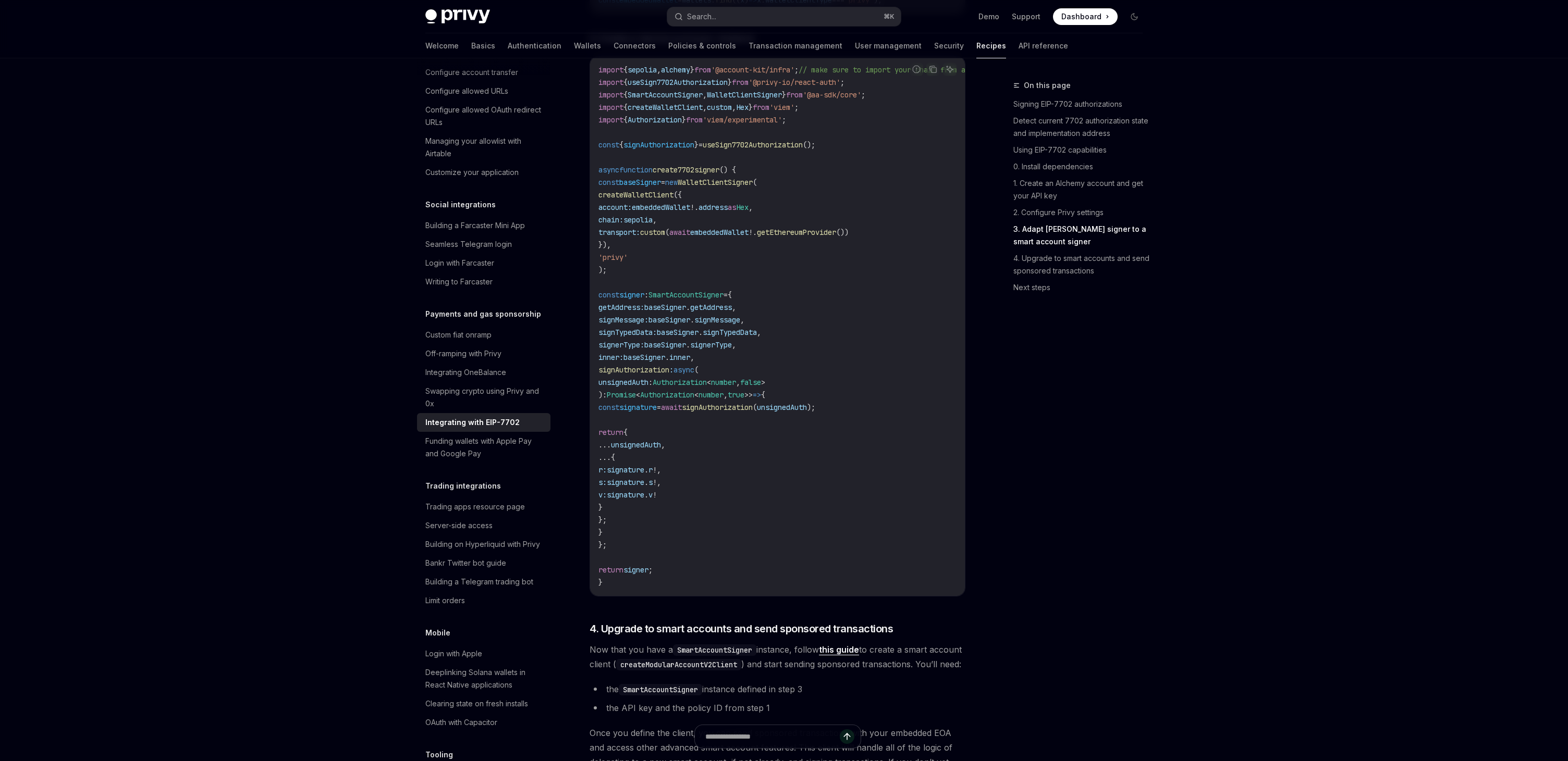
scroll to position [1996, 0]
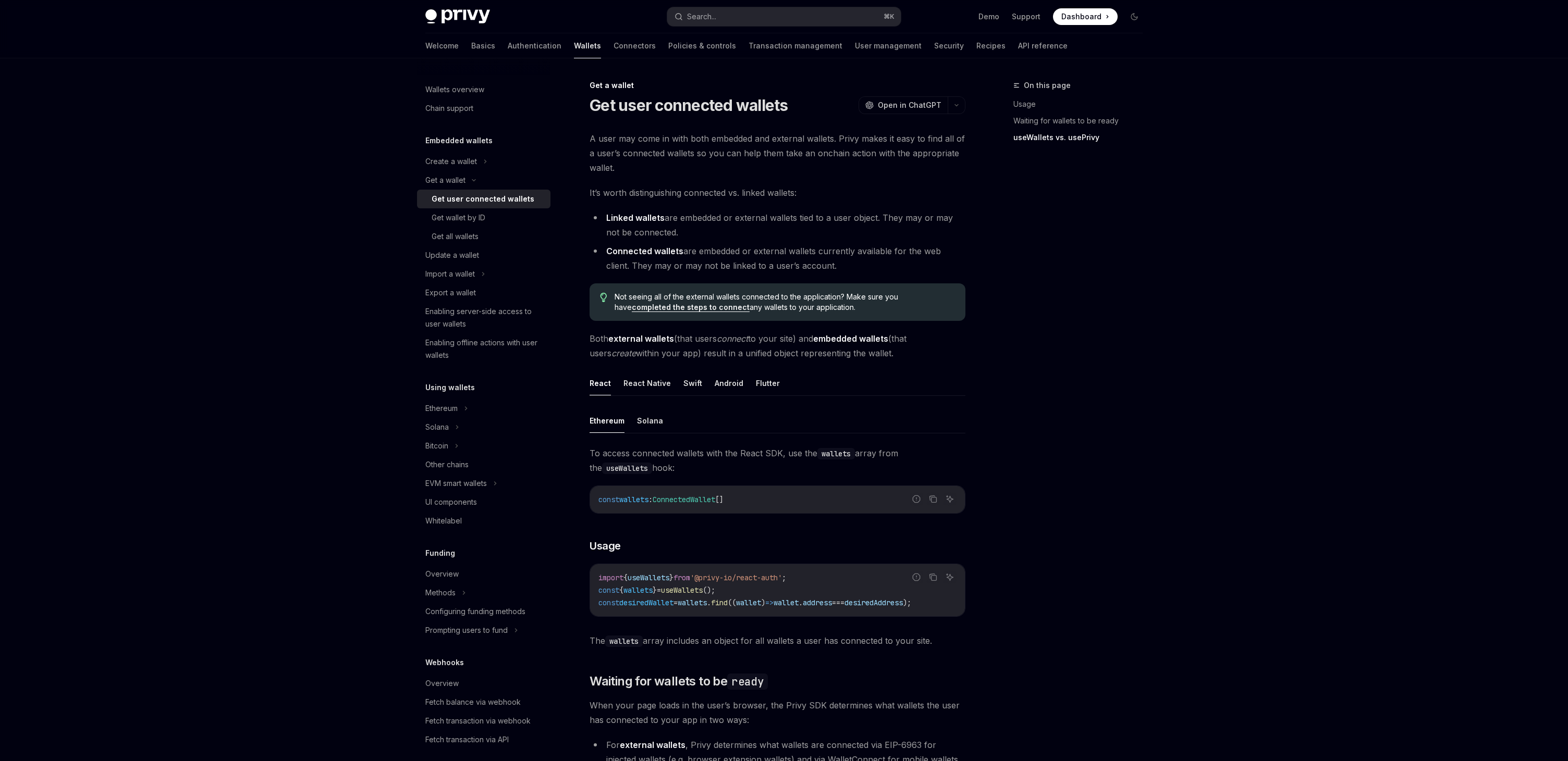
scroll to position [631, 0]
